Goal: Navigation & Orientation: Find specific page/section

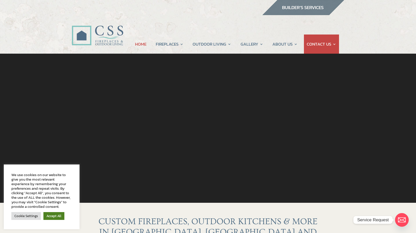
click at [56, 217] on link "Accept All" at bounding box center [53, 217] width 21 height 8
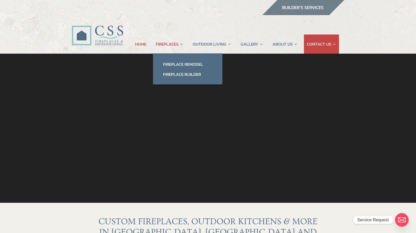
click at [168, 43] on link "FIREPLACES" at bounding box center [170, 44] width 28 height 19
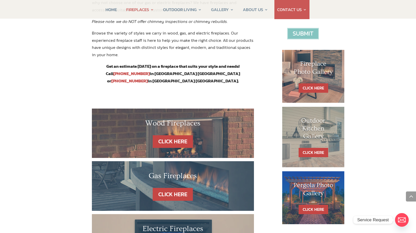
scroll to position [212, 0]
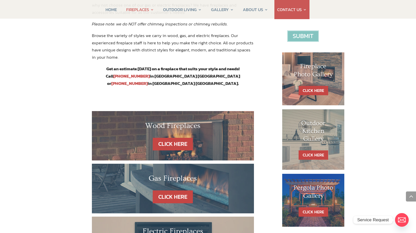
click at [160, 121] on div "Wood Fireplaces" at bounding box center [173, 129] width 132 height 17
click at [171, 138] on link "CLICK HERE" at bounding box center [173, 144] width 44 height 13
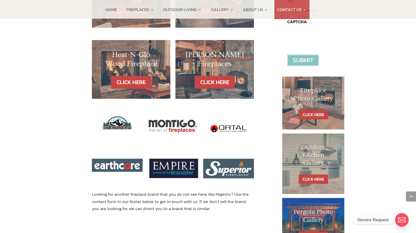
scroll to position [212, 0]
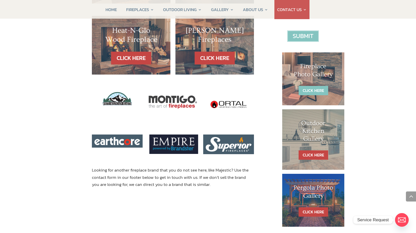
click at [314, 90] on link "CLICK HERE" at bounding box center [314, 90] width 30 height 9
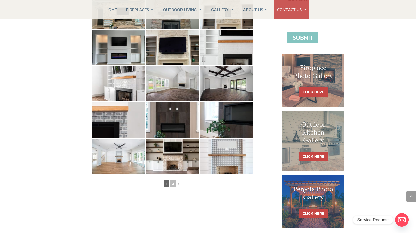
scroll to position [212, 0]
